Goal: Transaction & Acquisition: Purchase product/service

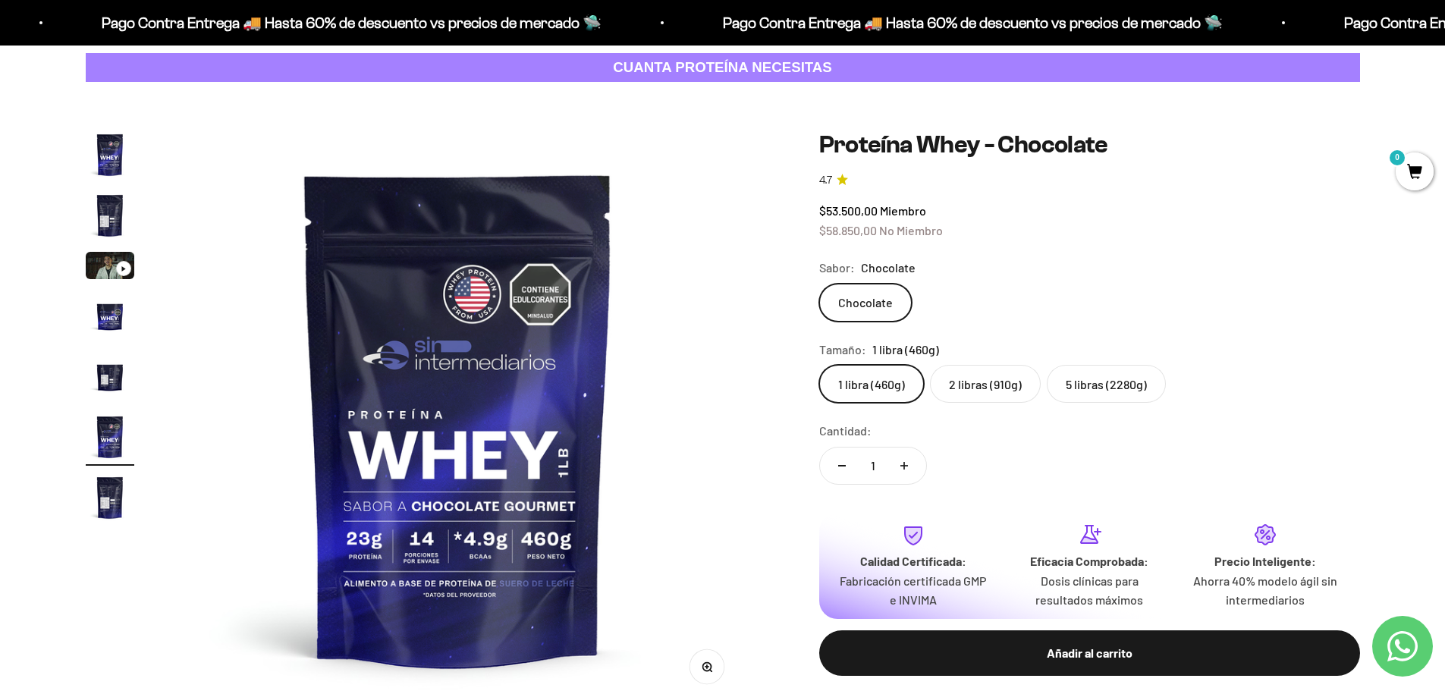
scroll to position [76, 0]
click at [1091, 387] on label "5 libras (2280g)" at bounding box center [1106, 385] width 119 height 38
click at [819, 366] on input "5 libras (2280g)" at bounding box center [818, 365] width 1 height 1
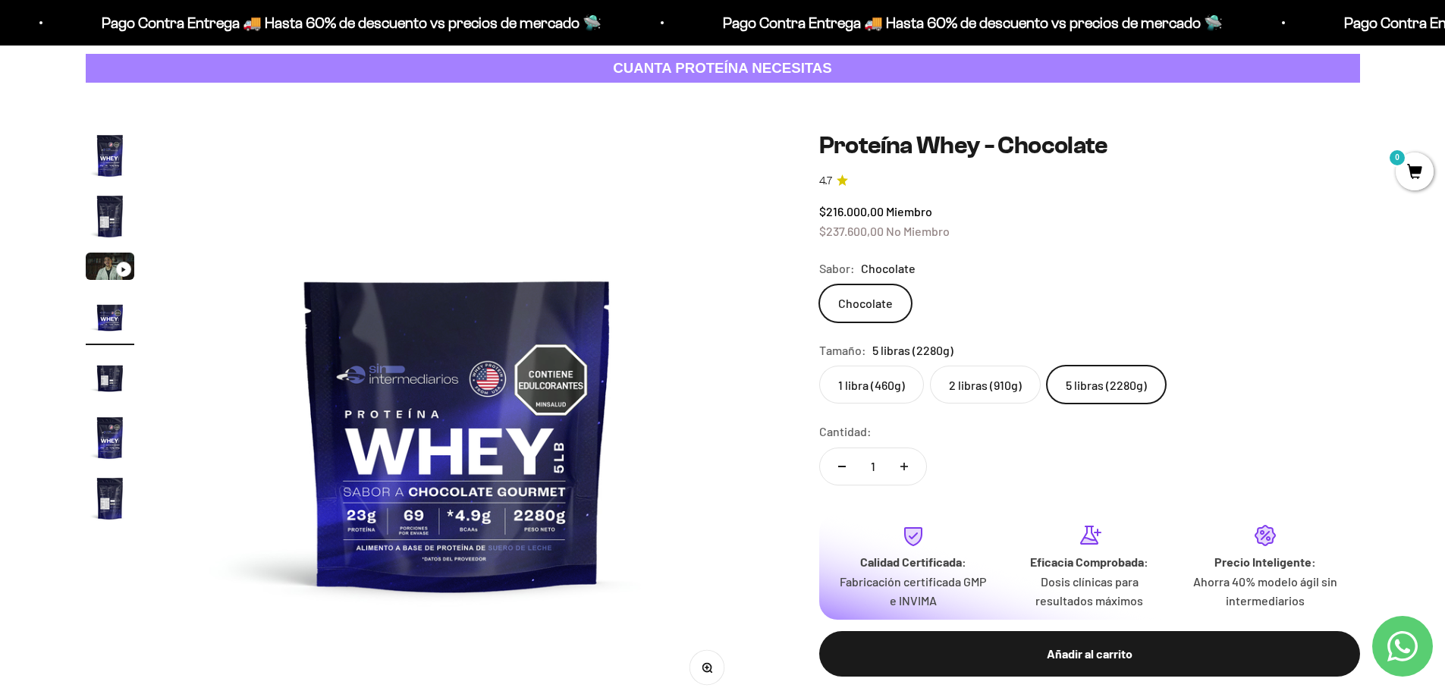
click at [852, 376] on label "1 libra (460g)" at bounding box center [871, 385] width 105 height 38
click at [819, 366] on input "1 libra (460g)" at bounding box center [818, 365] width 1 height 1
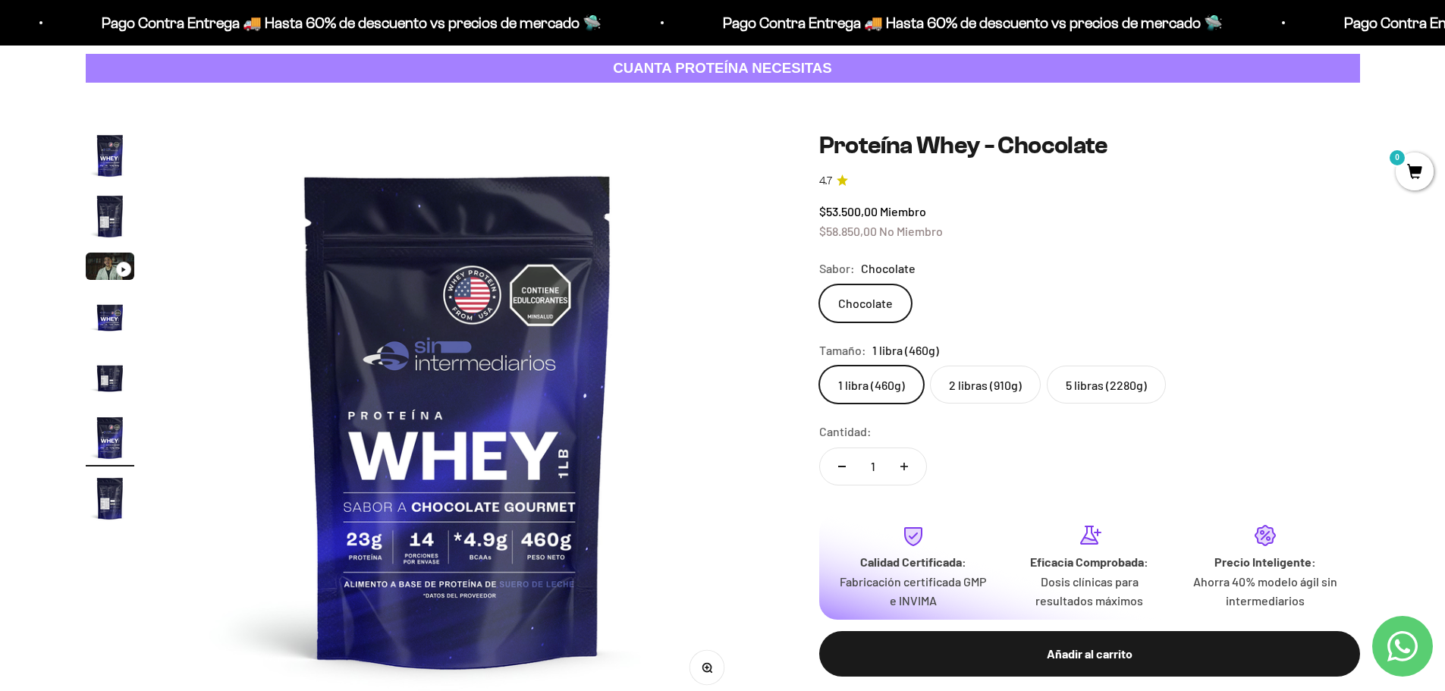
click at [966, 380] on label "2 libras (910g)" at bounding box center [985, 385] width 111 height 38
click at [819, 366] on input "2 libras (910g)" at bounding box center [818, 365] width 1 height 1
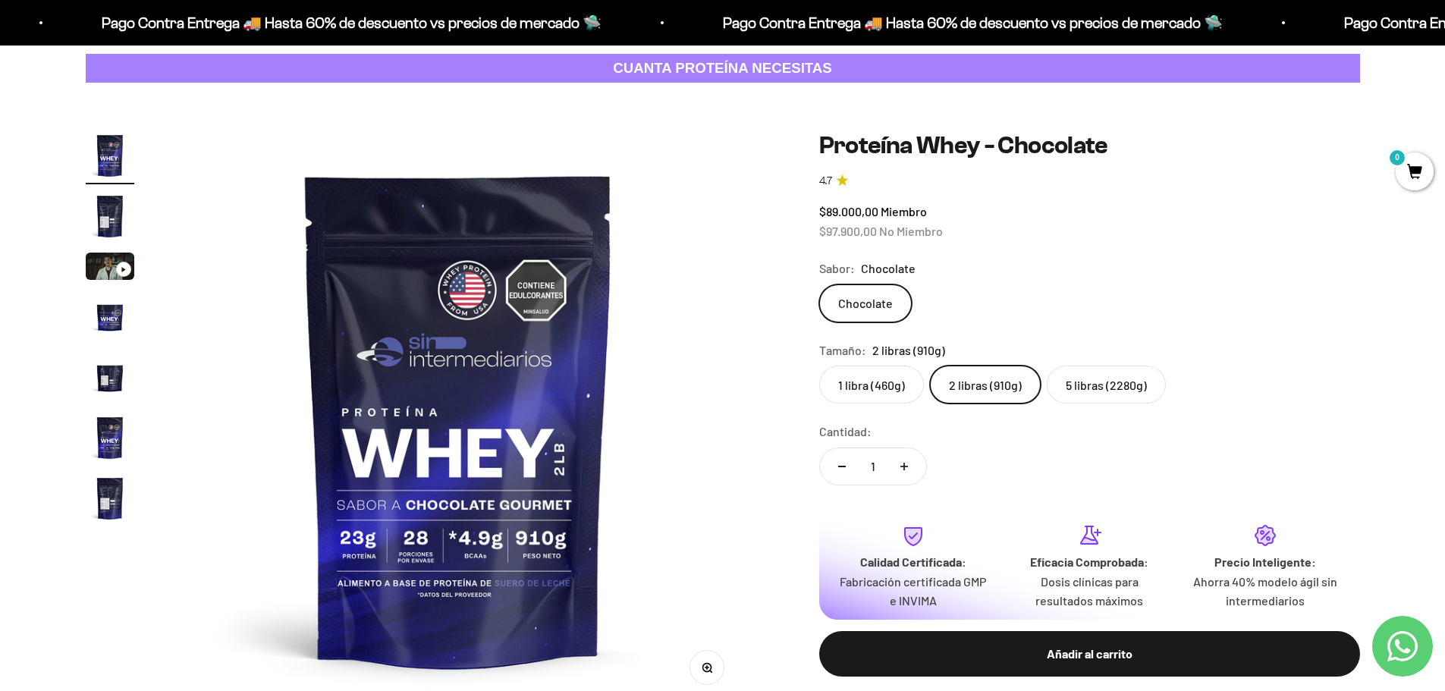
click at [905, 470] on button "Aumentar cantidad" at bounding box center [904, 466] width 44 height 36
type input "2"
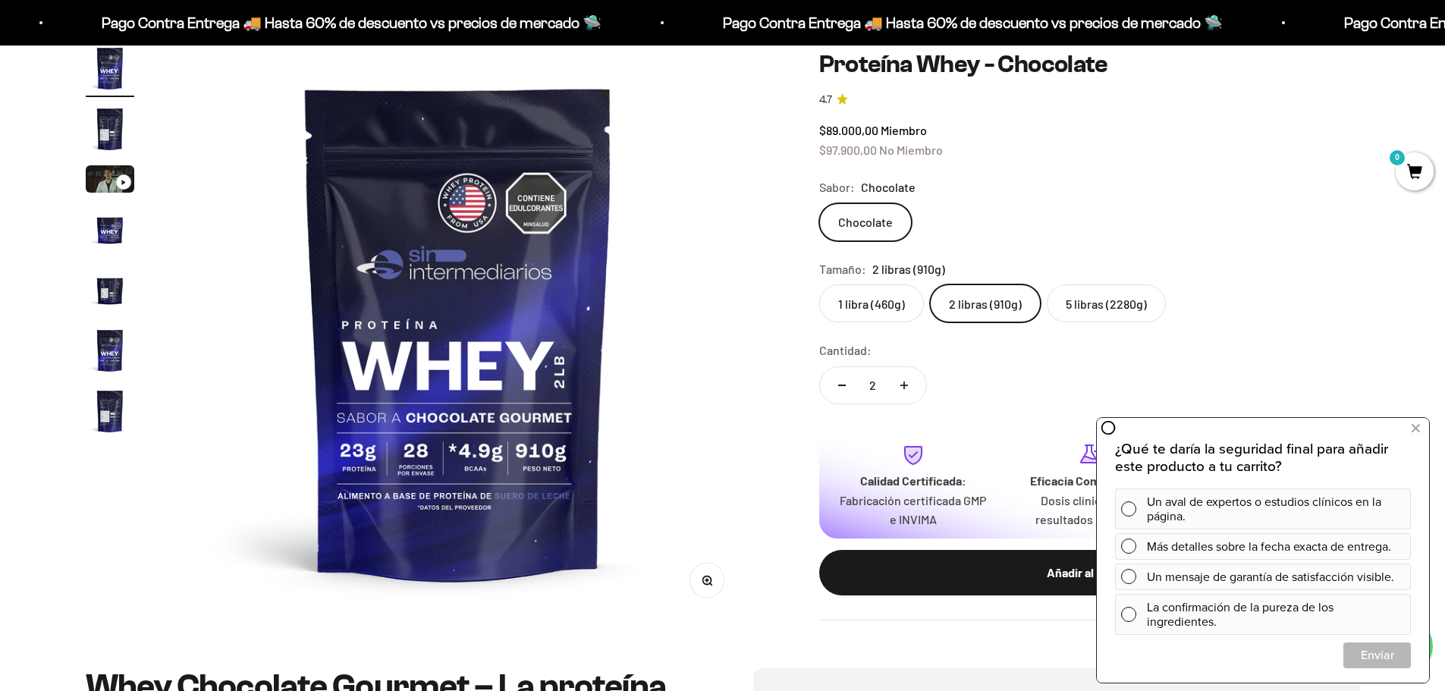
scroll to position [76, 0]
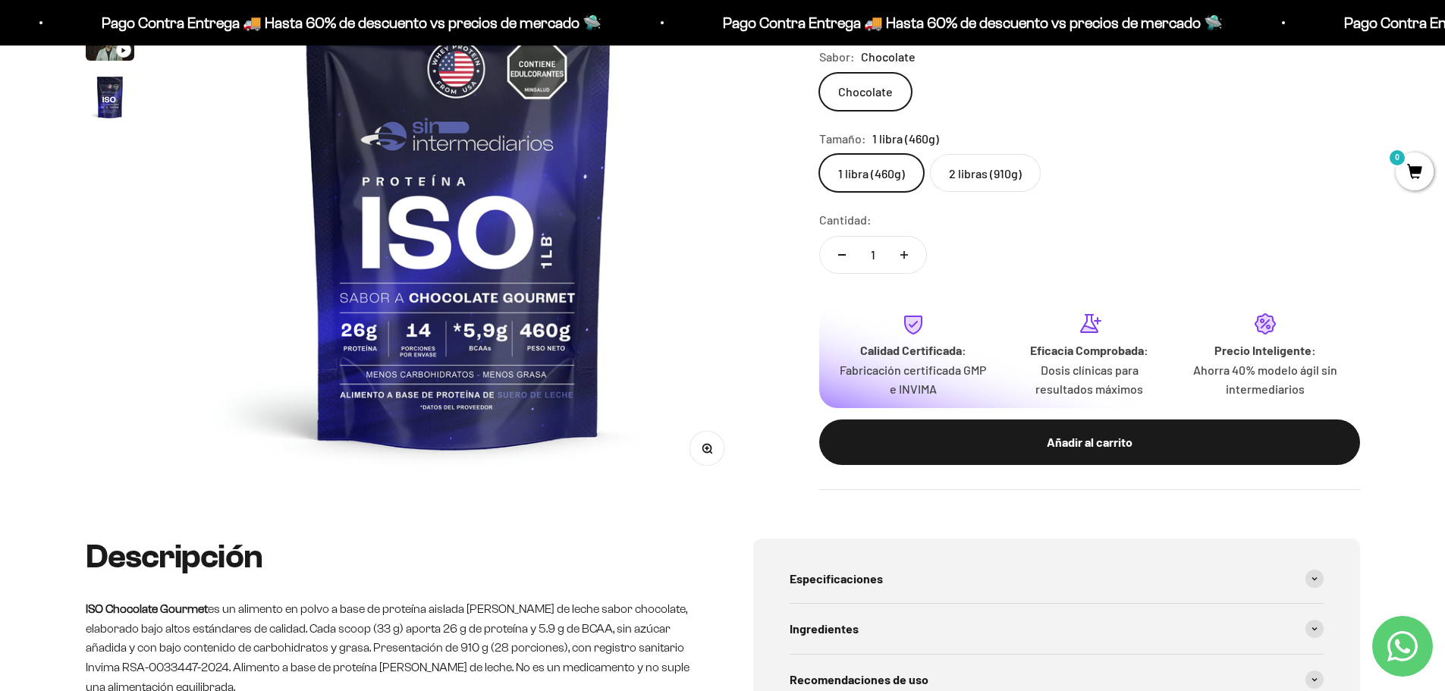
scroll to position [76, 0]
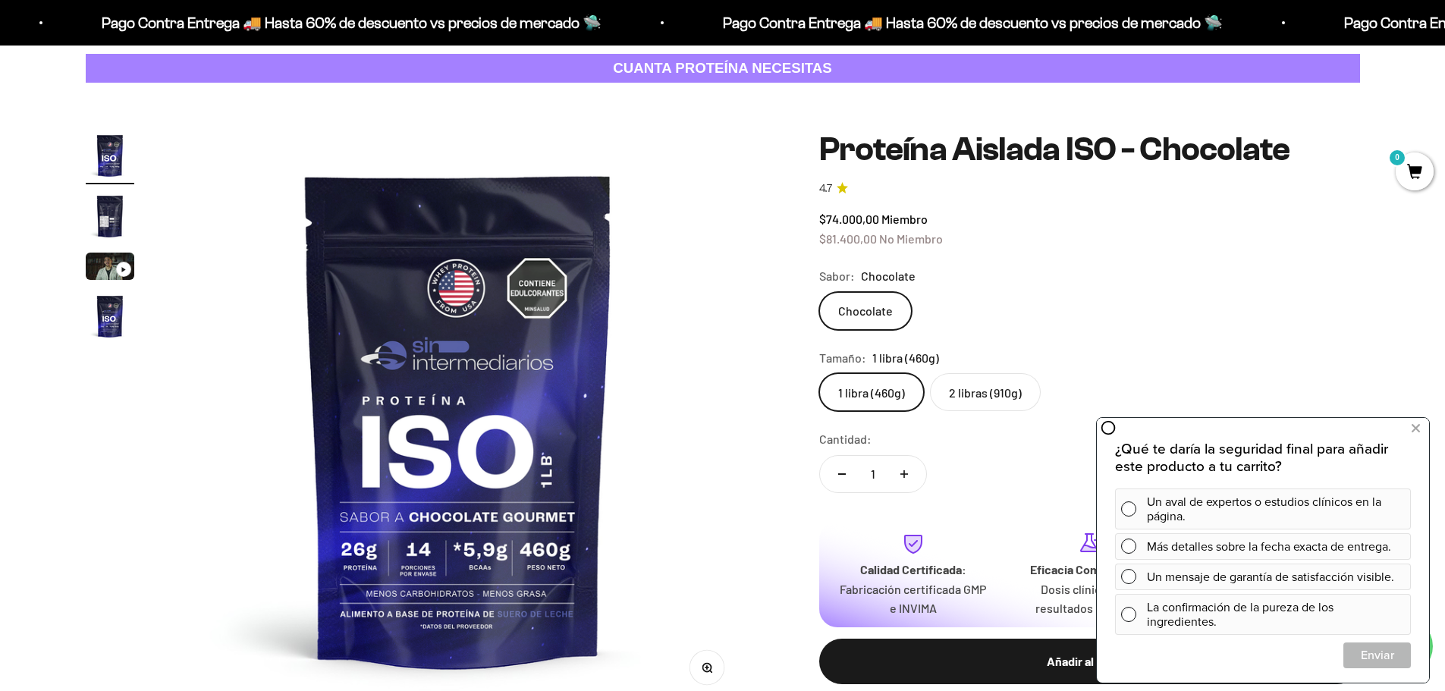
click at [961, 390] on label "2 libras (910g)" at bounding box center [985, 392] width 111 height 38
click at [819, 373] on input "2 libras (910g)" at bounding box center [818, 372] width 1 height 1
